Goal: Transaction & Acquisition: Purchase product/service

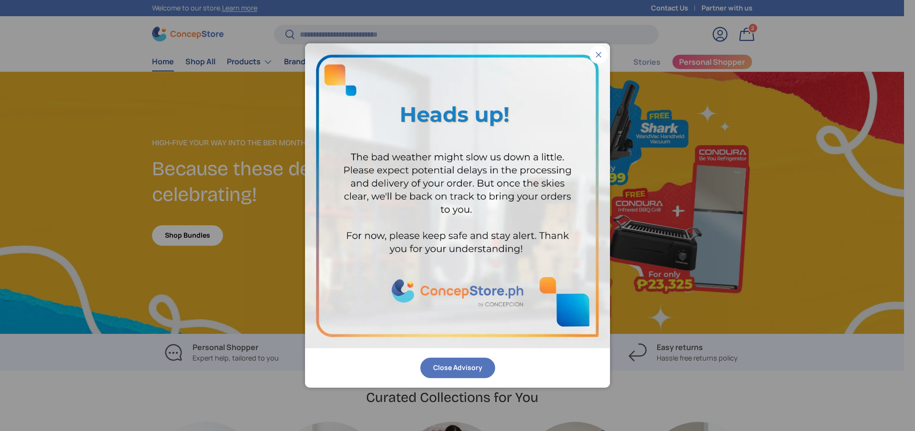
scroll to position [2466, 3897]
click at [599, 55] on button "Close" at bounding box center [599, 55] width 18 height 18
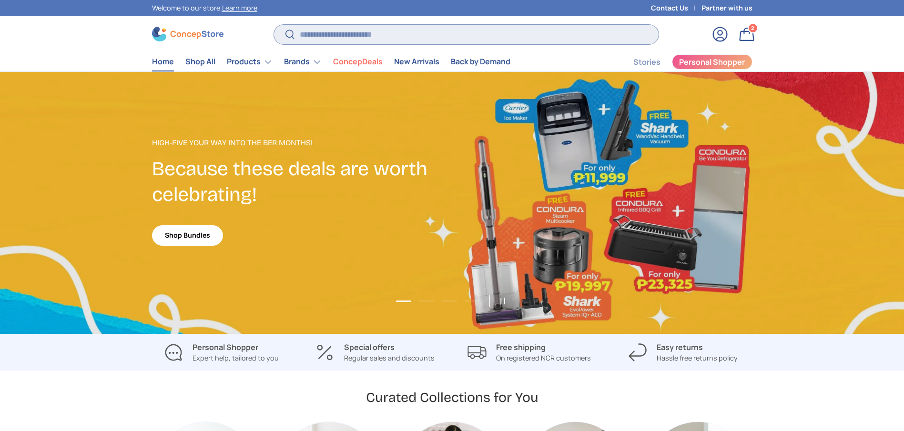
click at [458, 37] on input "Search" at bounding box center [466, 35] width 384 height 20
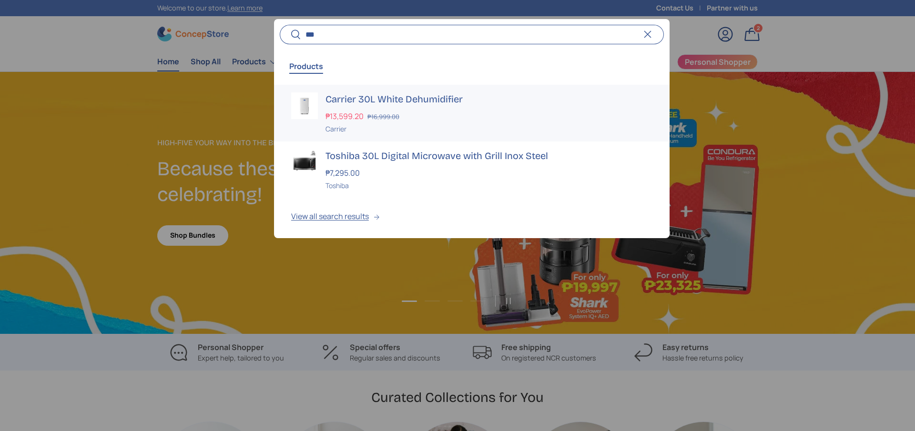
type input "***"
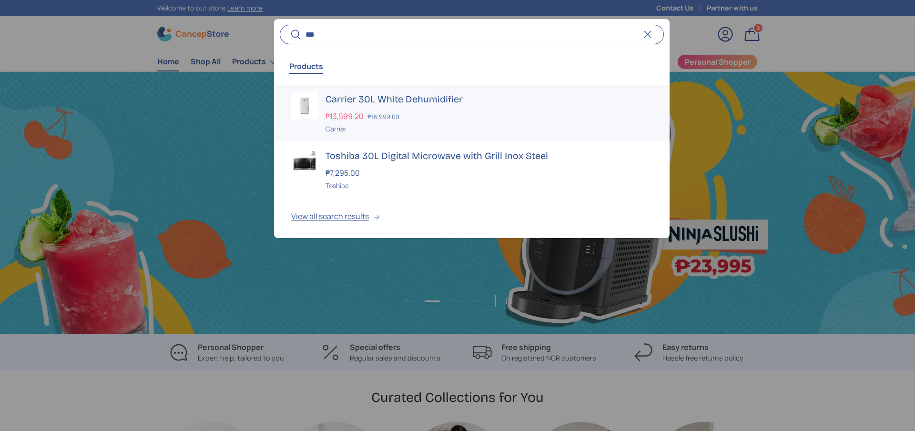
scroll to position [0, 915]
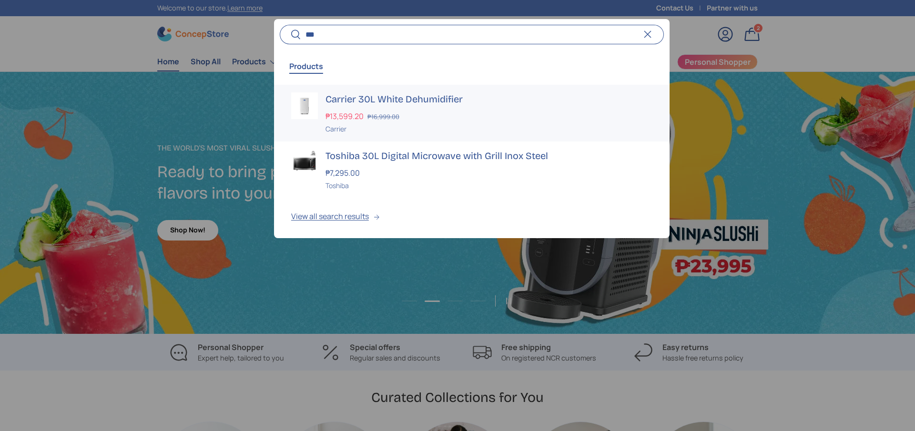
click at [418, 102] on h3 "Carrier 30L White Dehumidifier" at bounding box center [489, 98] width 327 height 13
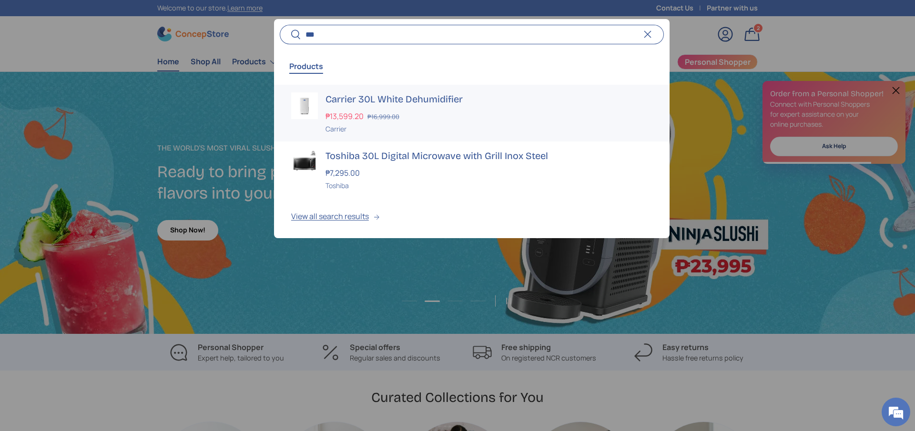
click at [427, 99] on h3 "Carrier 30L White Dehumidifier" at bounding box center [489, 98] width 327 height 13
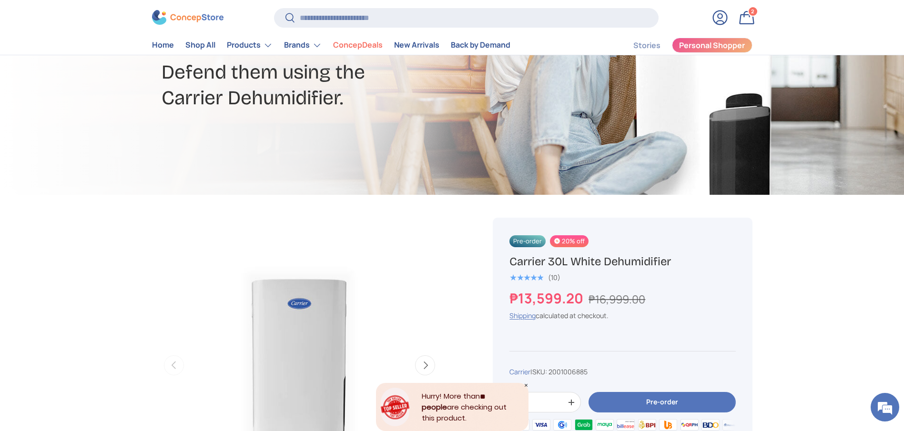
click at [634, 258] on h1 "Carrier 30L White Dehumidifier" at bounding box center [622, 262] width 226 height 15
click at [633, 258] on h1 "Carrier 30L White Dehumidifier" at bounding box center [622, 262] width 226 height 15
copy div "Carrier 30L White Dehumidifier"
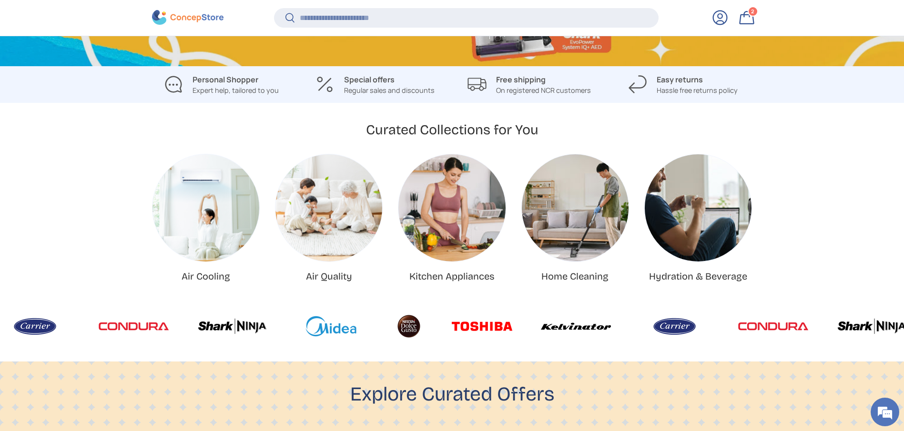
scroll to position [365, 0]
